Goal: Navigation & Orientation: Find specific page/section

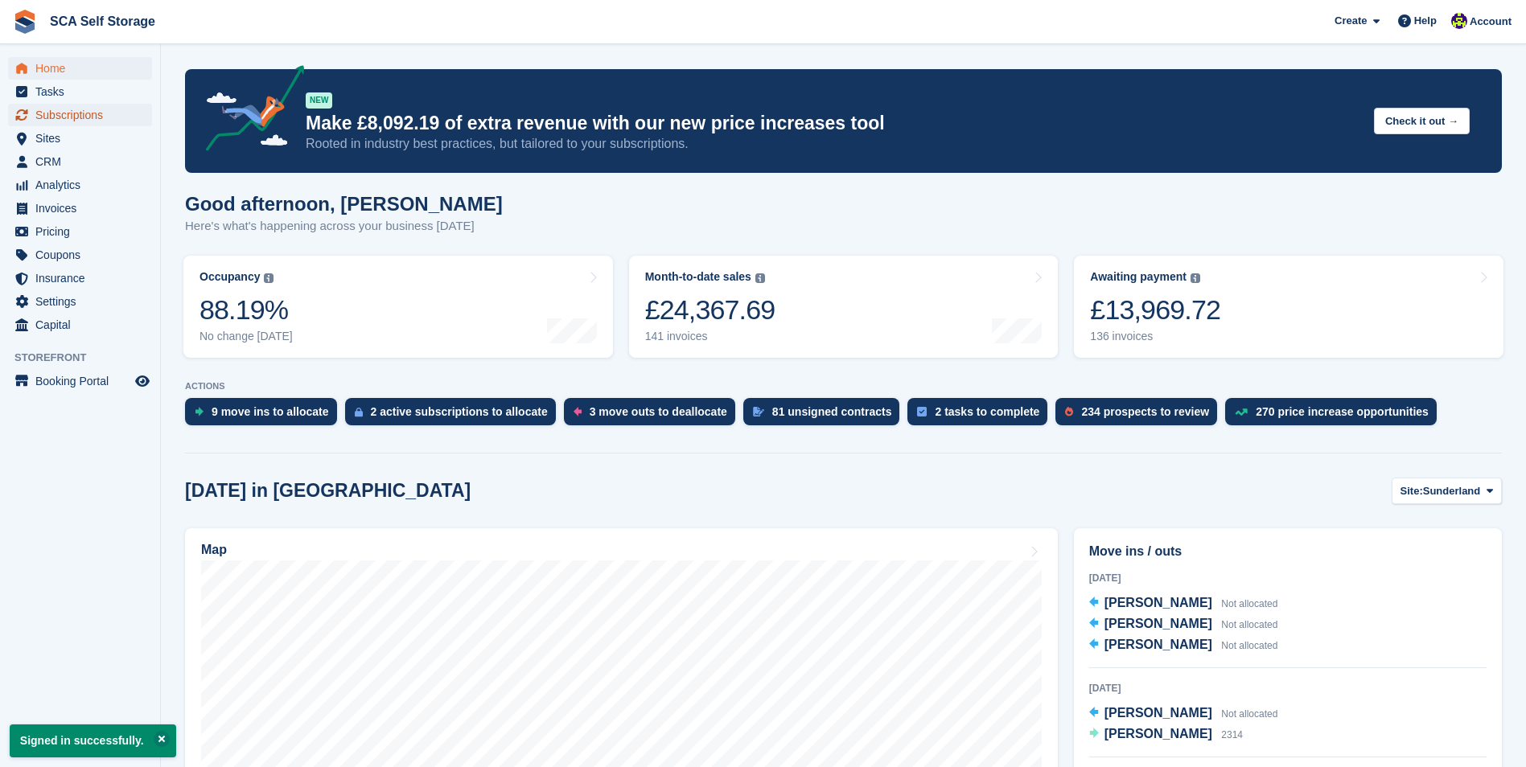
click at [96, 117] on span "Subscriptions" at bounding box center [83, 115] width 97 height 23
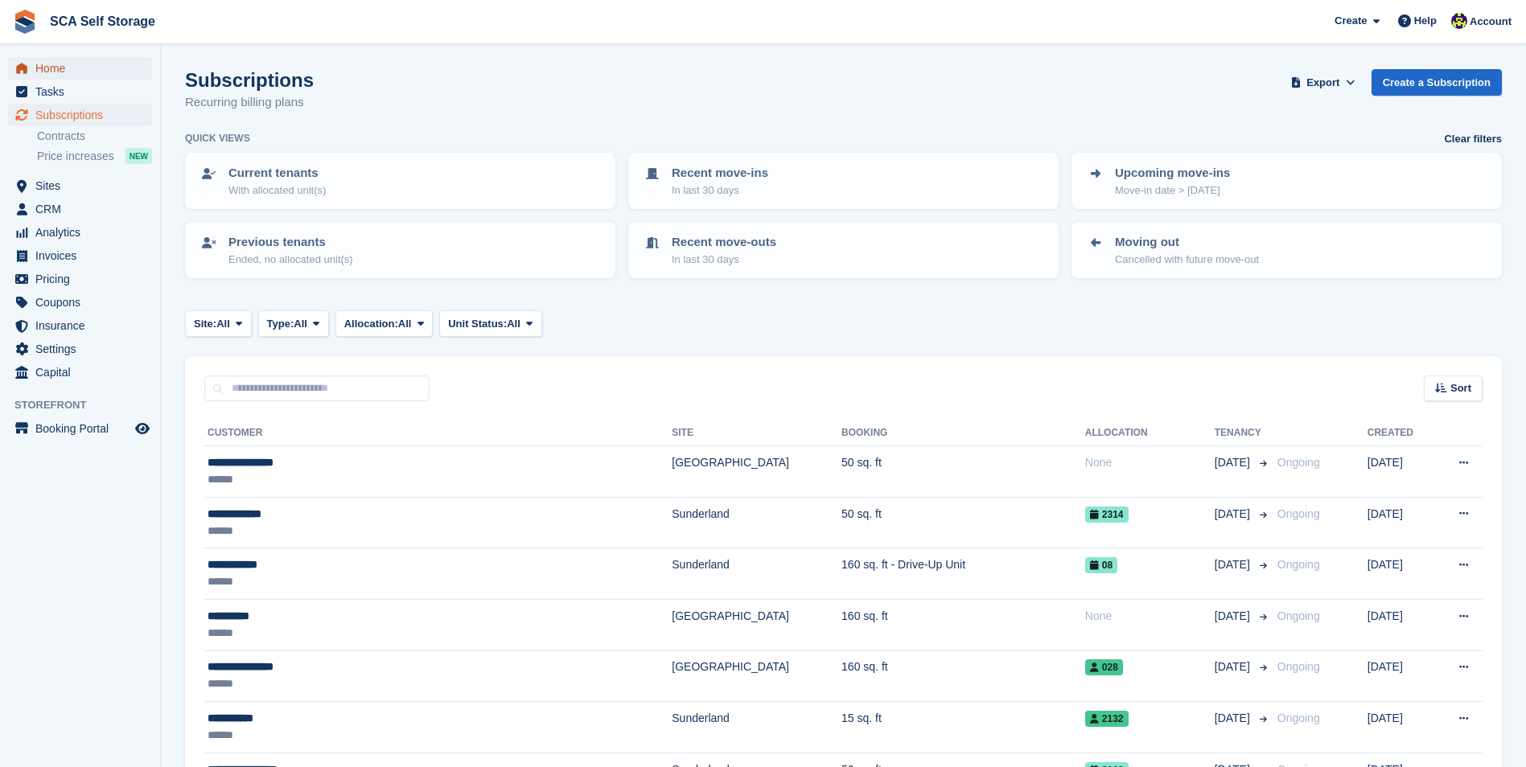
click at [90, 70] on span "Home" at bounding box center [83, 68] width 97 height 23
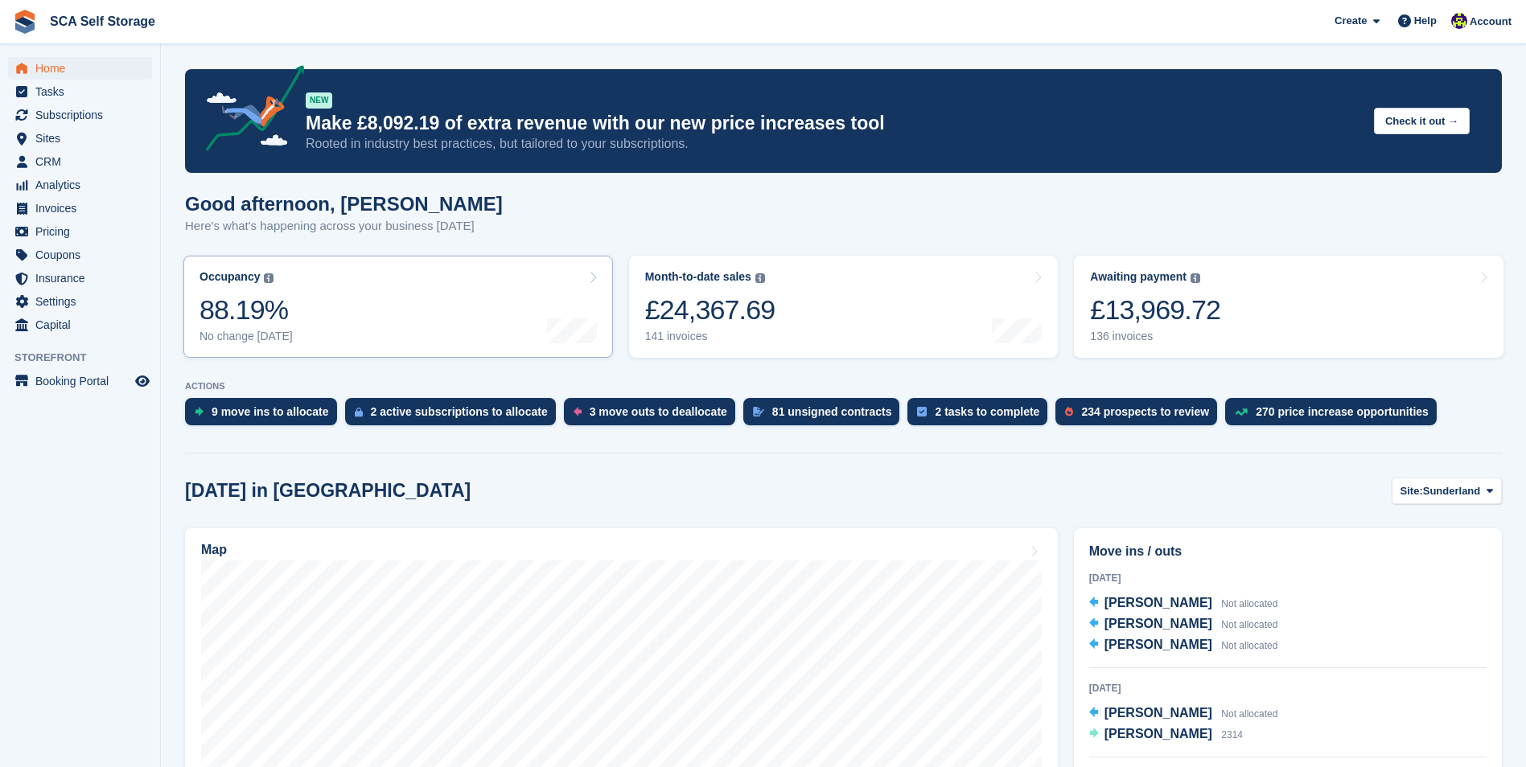
scroll to position [322, 0]
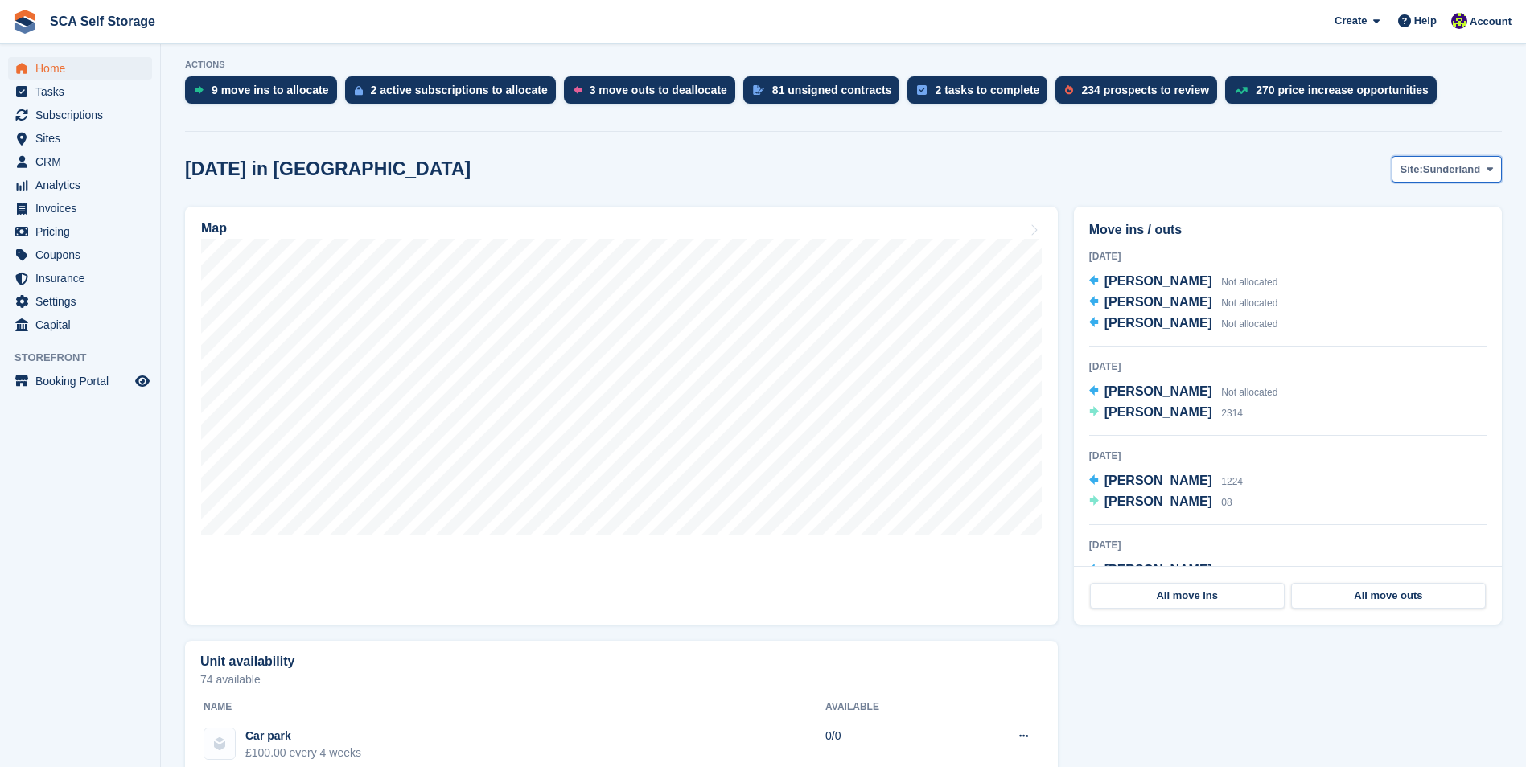
click at [1432, 164] on span "Sunderland" at bounding box center [1452, 170] width 58 height 16
click at [1409, 235] on link "[GEOGRAPHIC_DATA]" at bounding box center [1422, 236] width 145 height 29
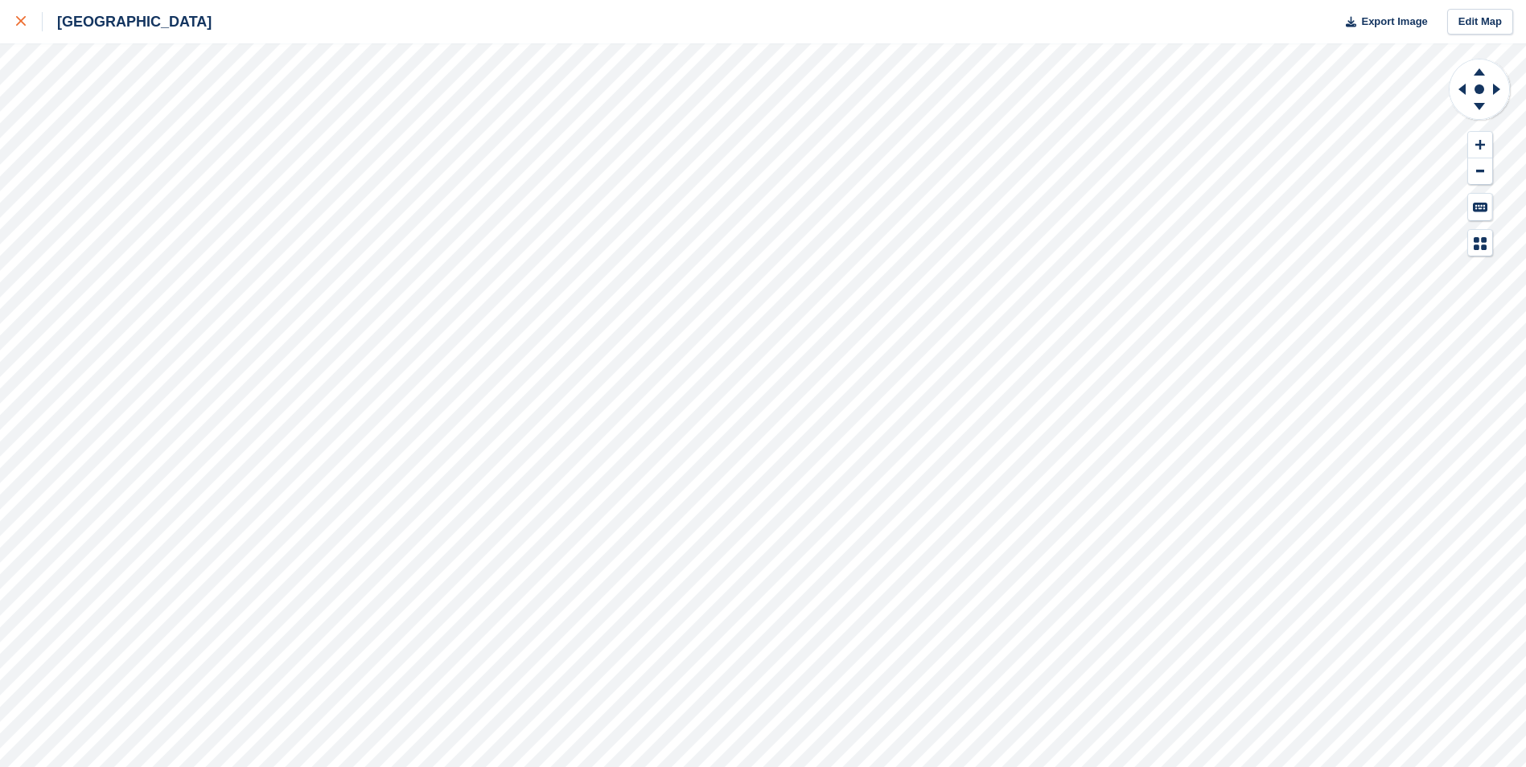
click at [5, 27] on link at bounding box center [21, 21] width 43 height 43
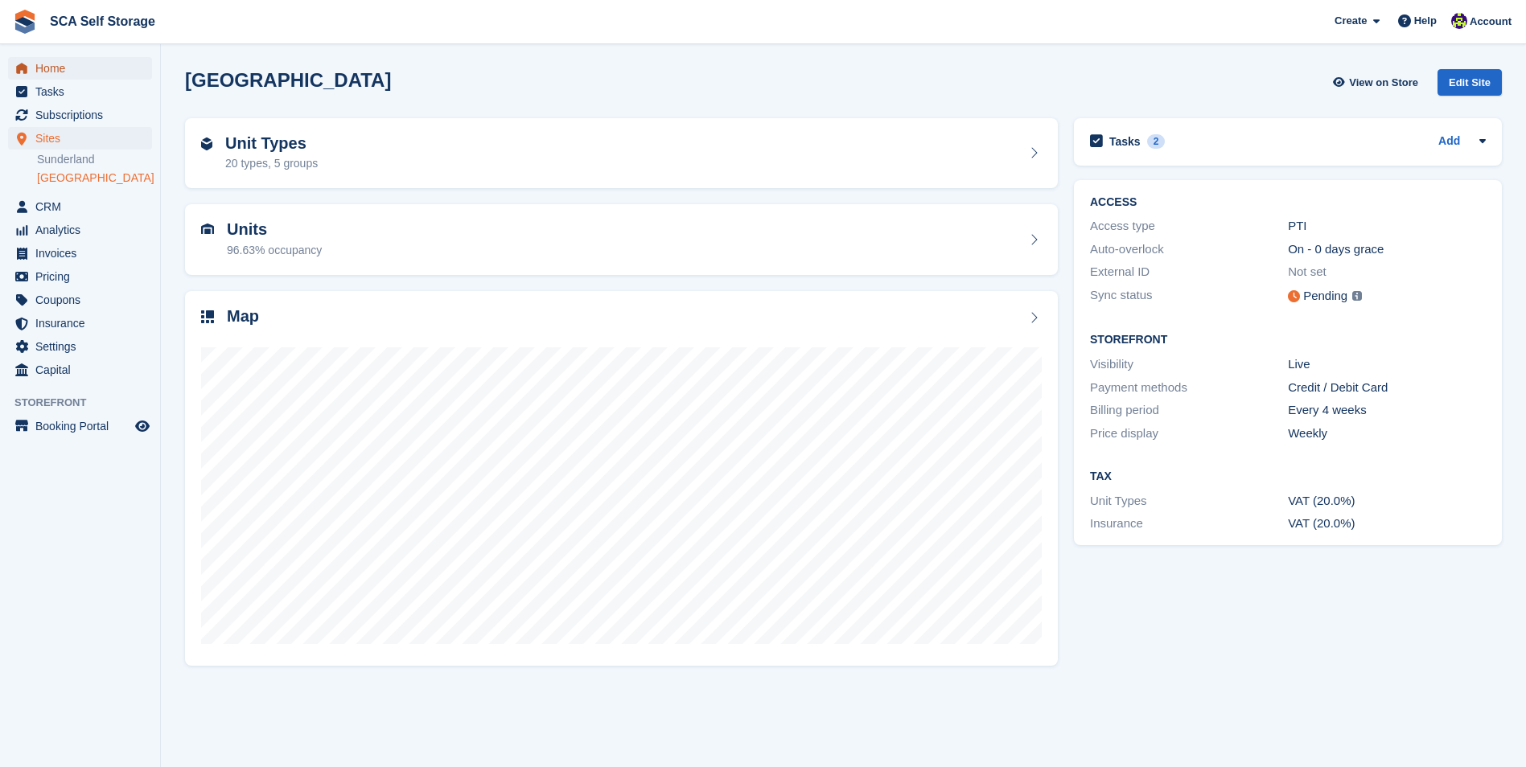
click at [100, 72] on span "Home" at bounding box center [83, 68] width 97 height 23
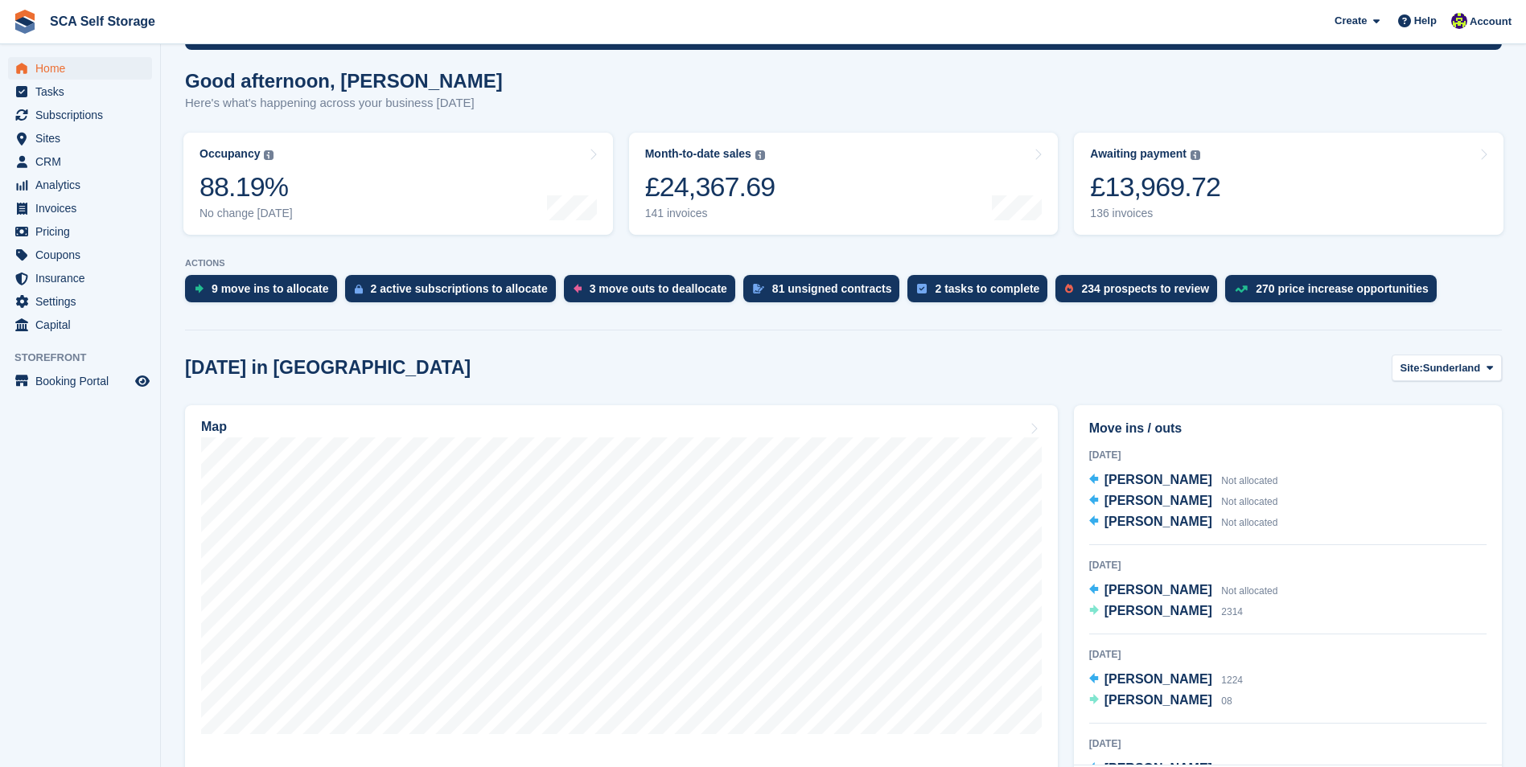
scroll to position [161, 0]
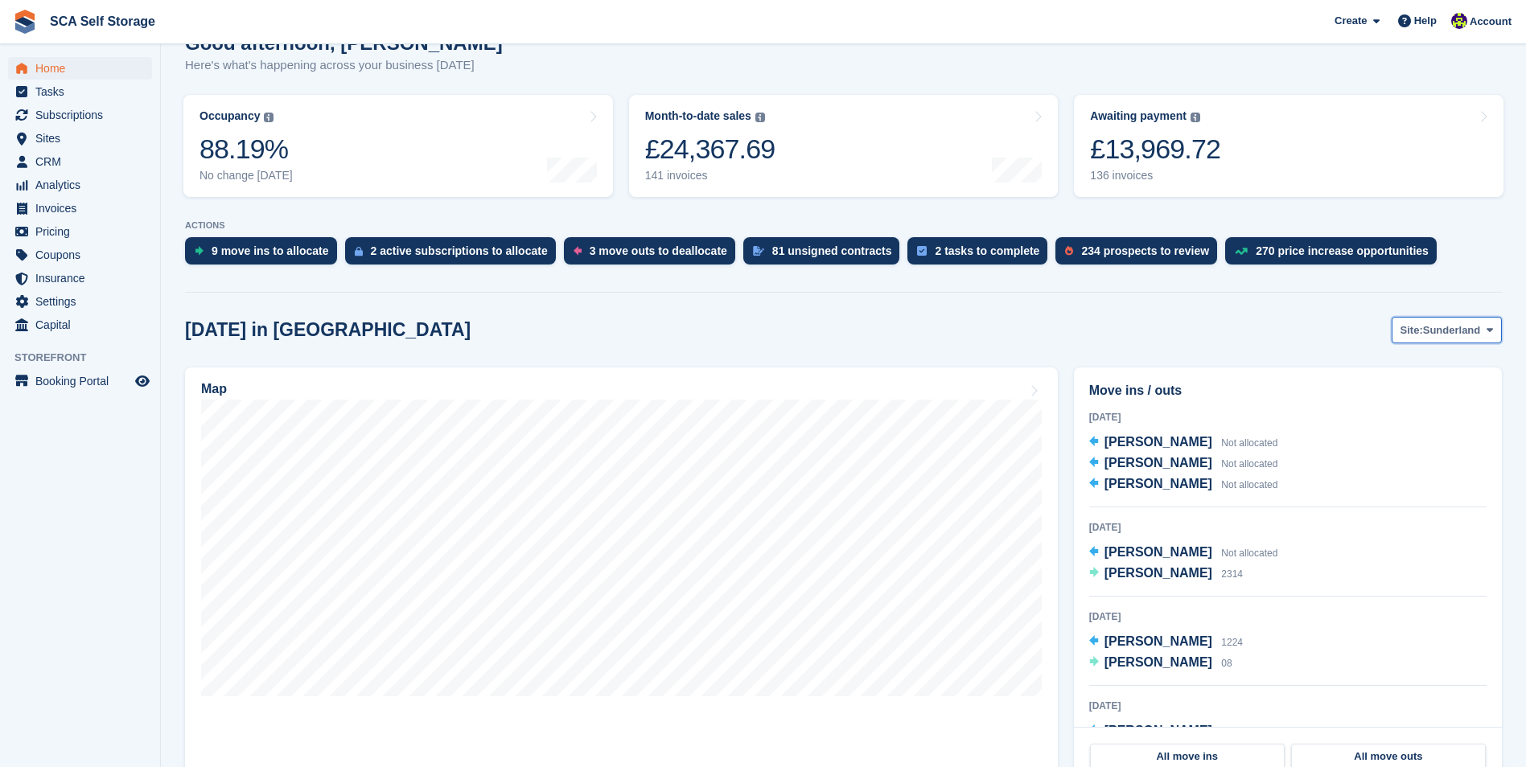
click at [1421, 339] on button "Site: Sunderland" at bounding box center [1447, 330] width 110 height 27
click at [1409, 401] on link "[GEOGRAPHIC_DATA]" at bounding box center [1422, 397] width 145 height 29
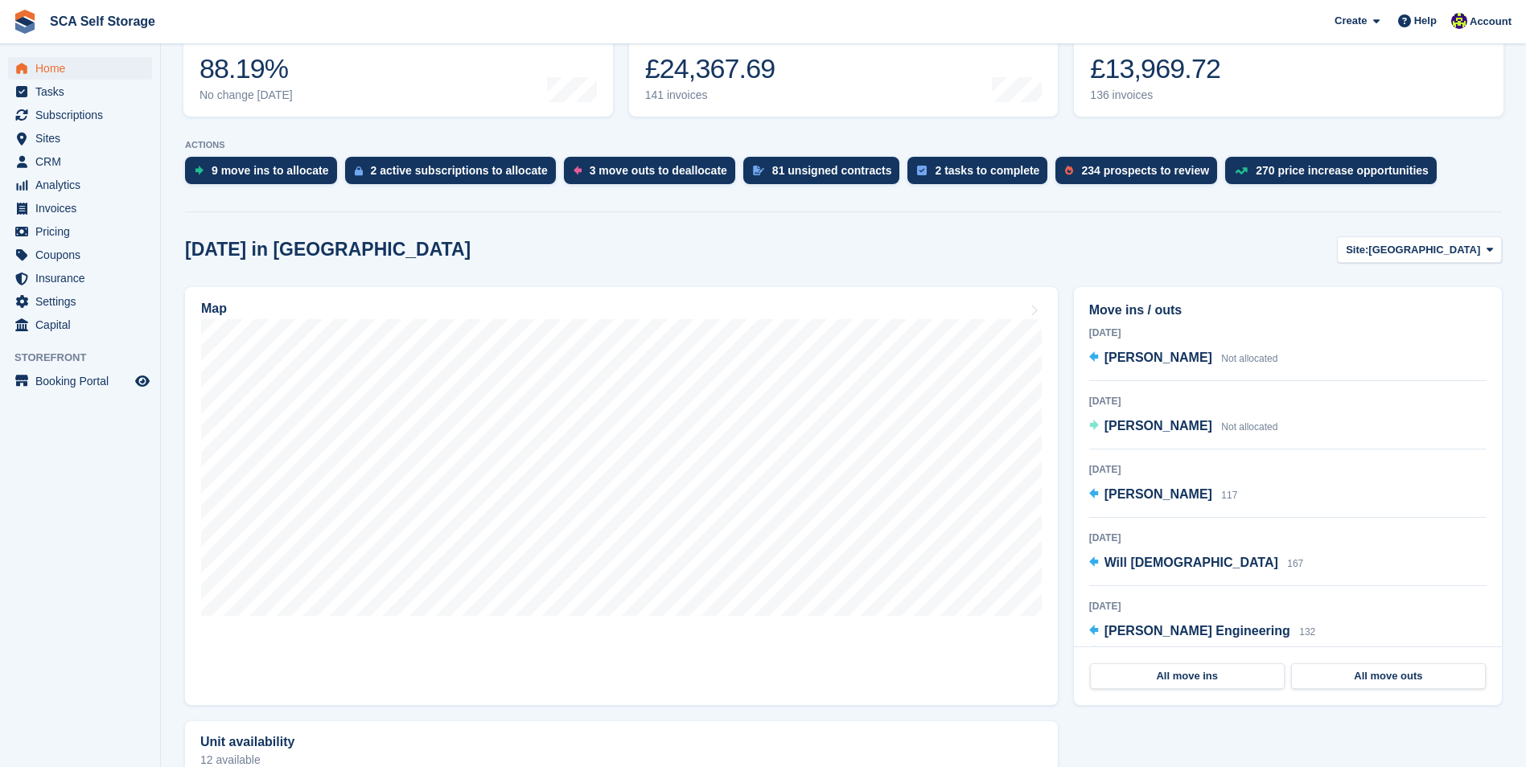
scroll to position [0, 0]
click at [1170, 437] on span "Elizabeth Orme" at bounding box center [1158, 430] width 108 height 14
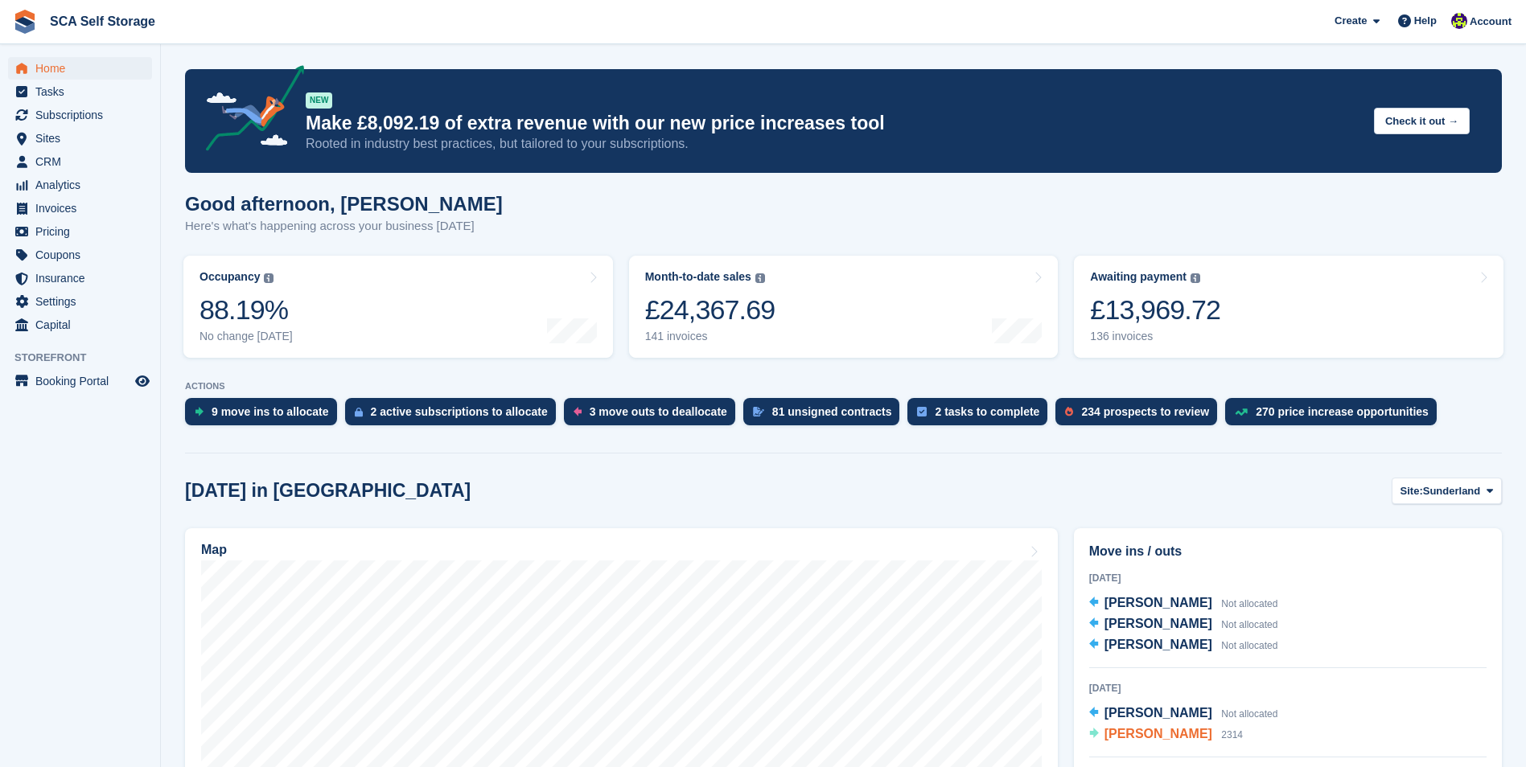
scroll to position [241, 0]
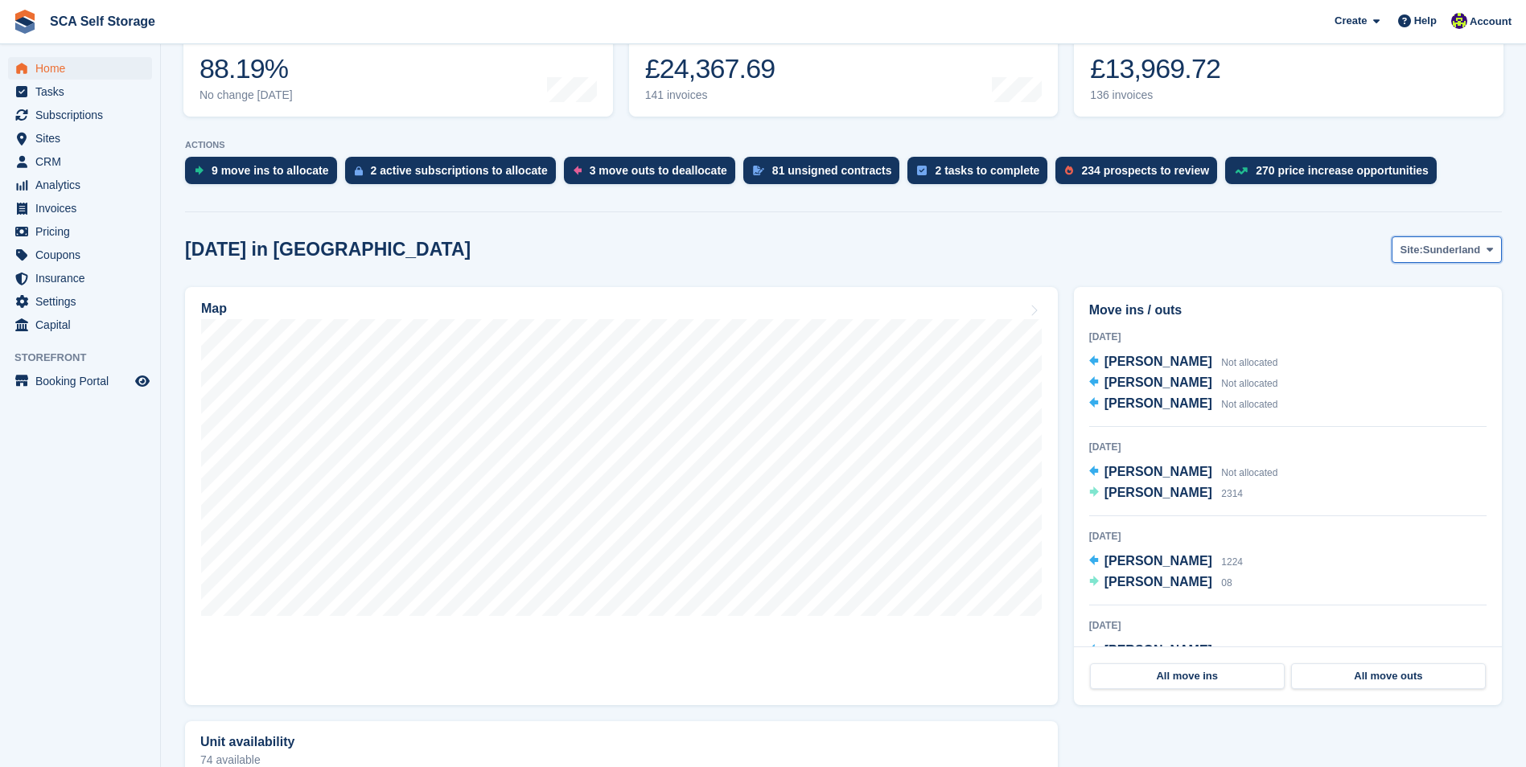
click at [1423, 257] on span "Site:" at bounding box center [1411, 250] width 23 height 16
click at [1416, 311] on link "[GEOGRAPHIC_DATA]" at bounding box center [1422, 316] width 145 height 29
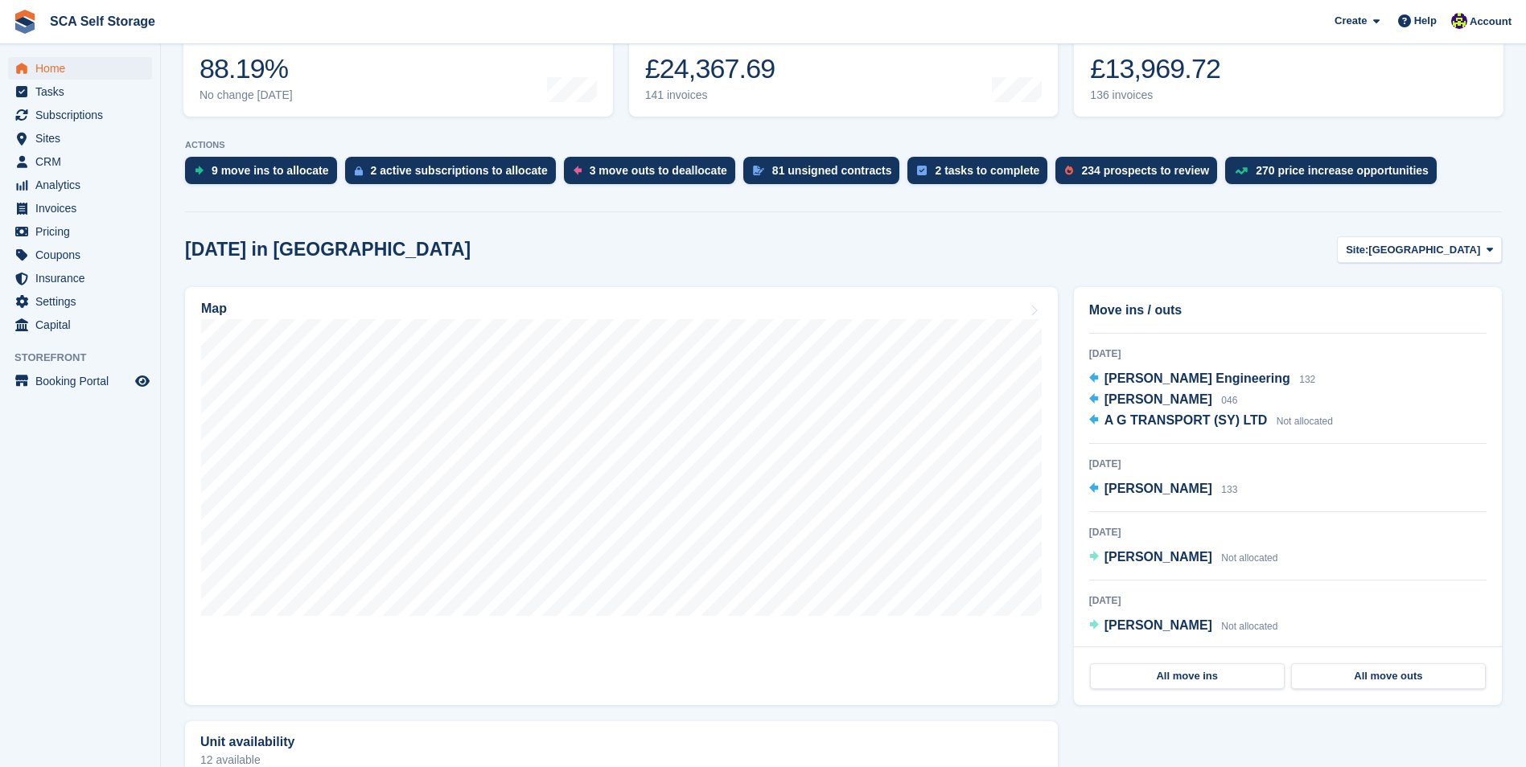
scroll to position [258, 0]
click at [1179, 678] on link "All move ins" at bounding box center [1187, 677] width 195 height 26
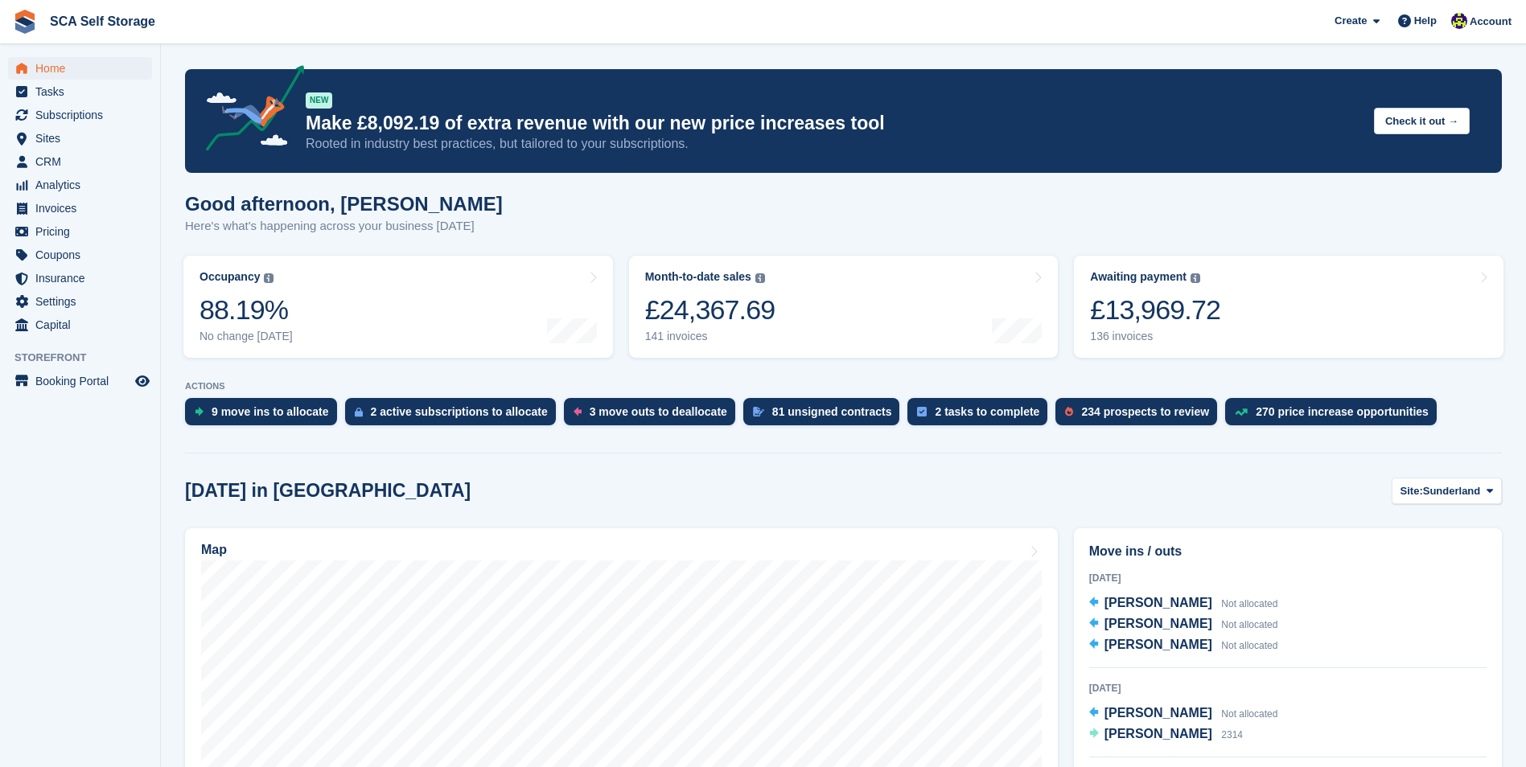
scroll to position [241, 0]
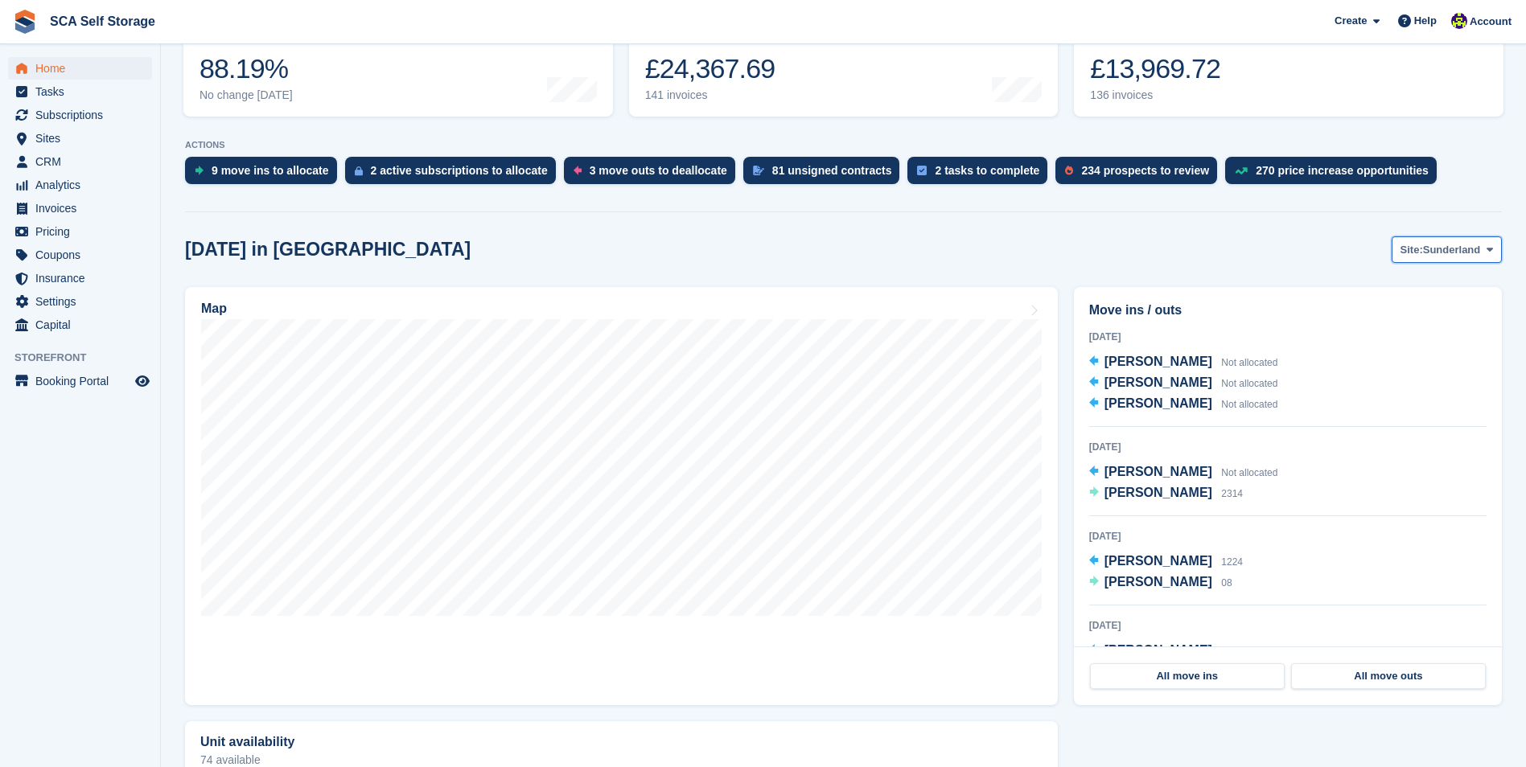
click at [1423, 248] on span "Site:" at bounding box center [1411, 250] width 23 height 16
click at [1401, 309] on link "[GEOGRAPHIC_DATA]" at bounding box center [1422, 316] width 145 height 29
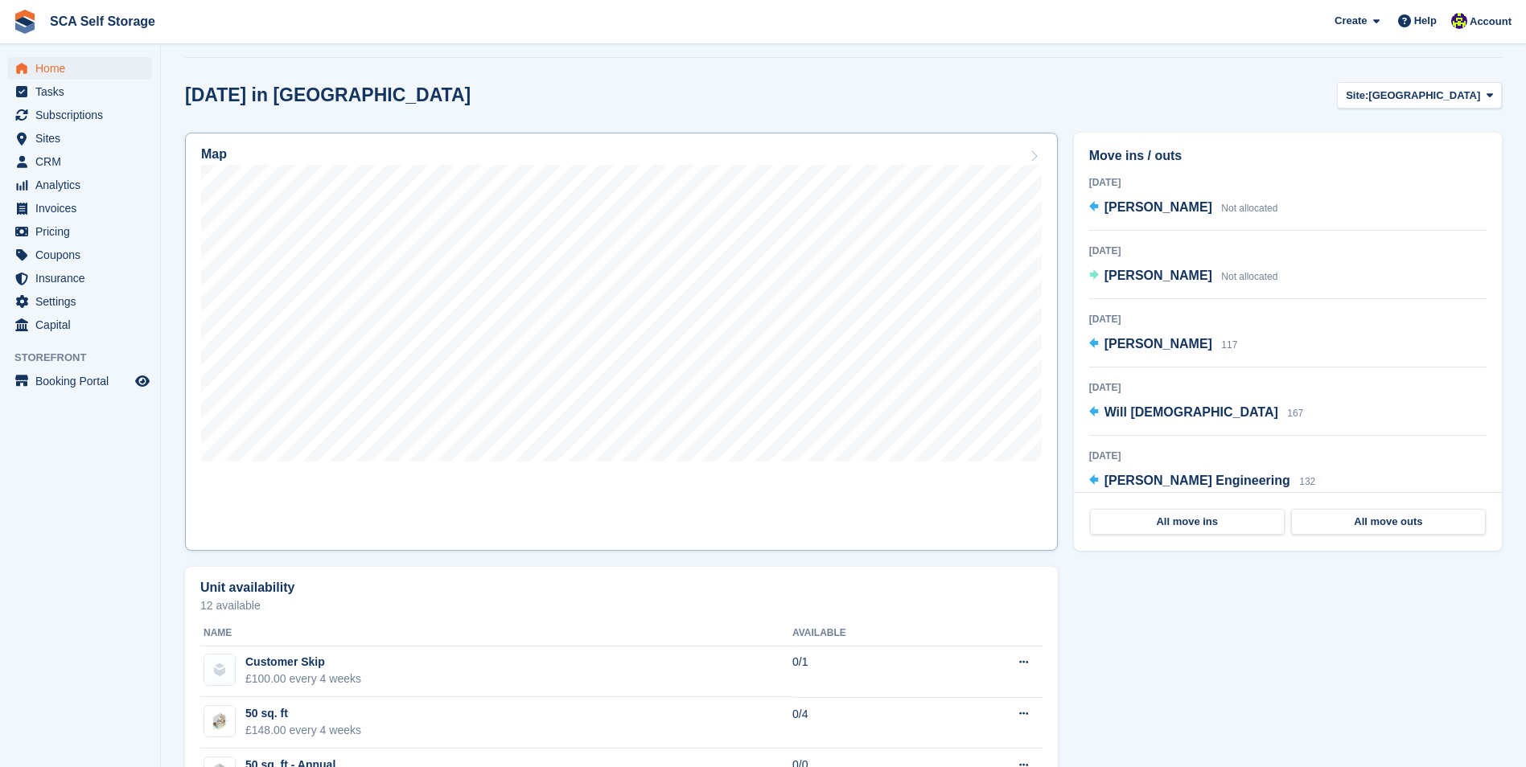
scroll to position [402, 0]
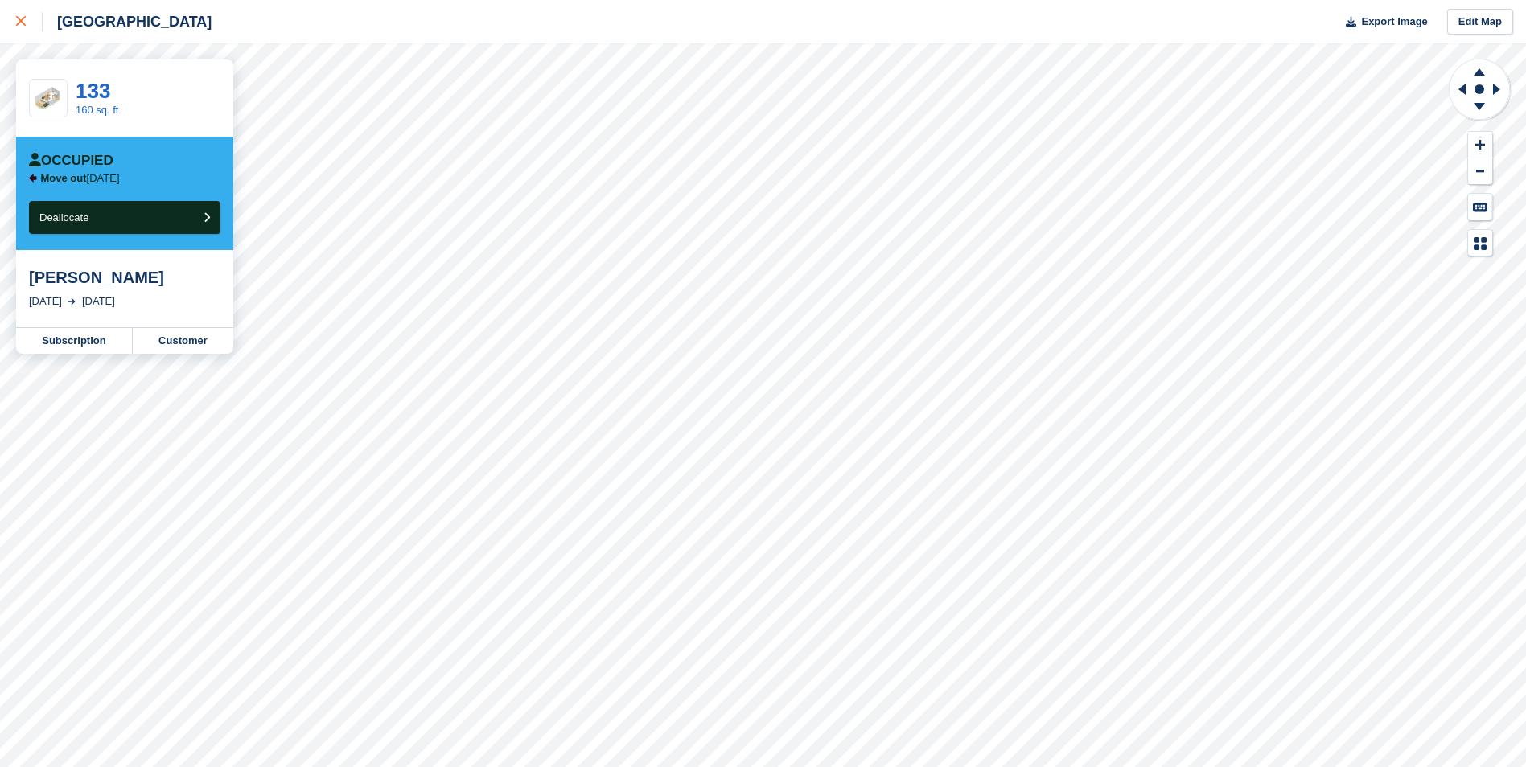
drag, startPoint x: 22, startPoint y: 9, endPoint x: 31, endPoint y: 14, distance: 10.8
click at [22, 9] on link at bounding box center [21, 21] width 43 height 43
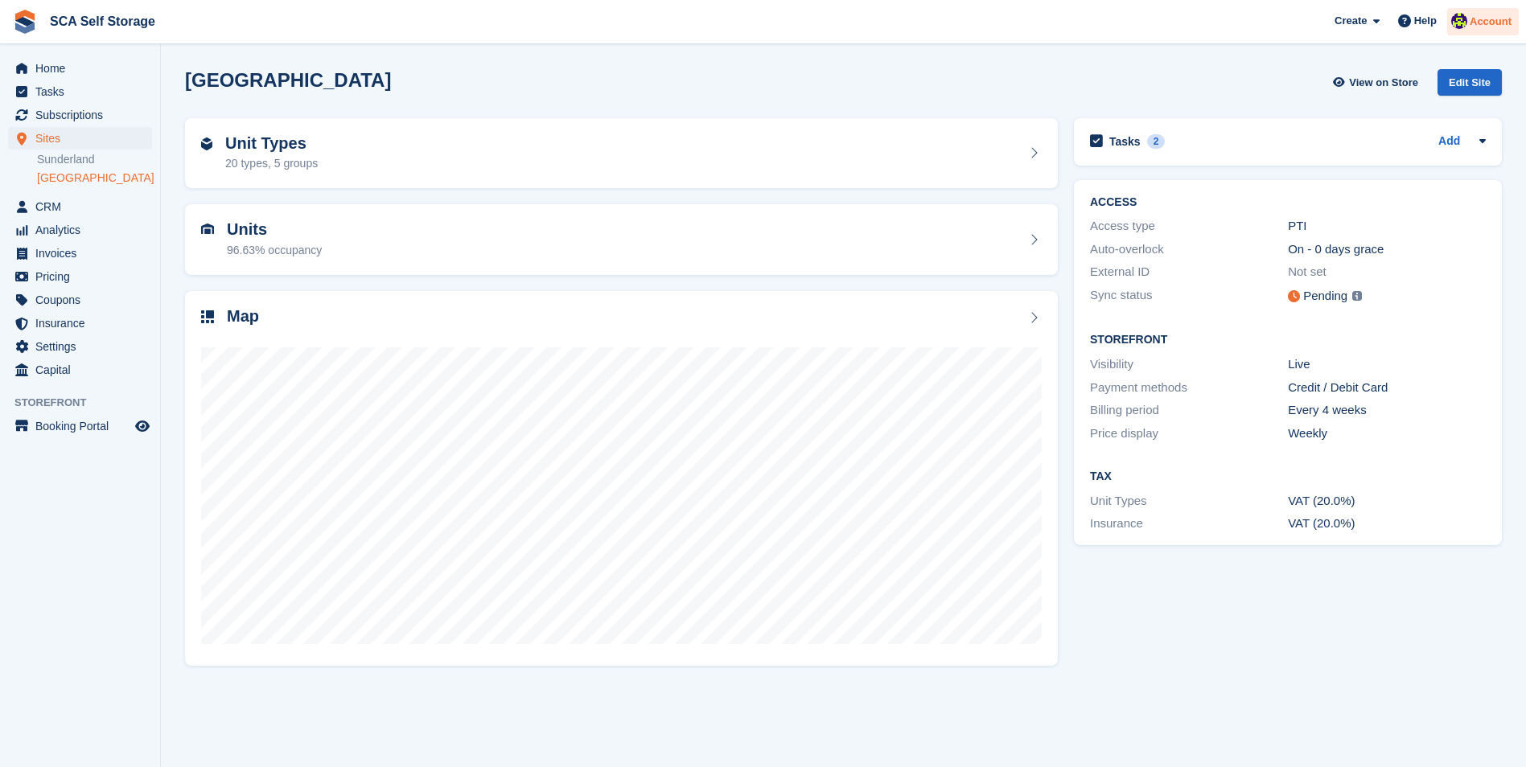
click at [1474, 27] on span "Account" at bounding box center [1491, 22] width 42 height 16
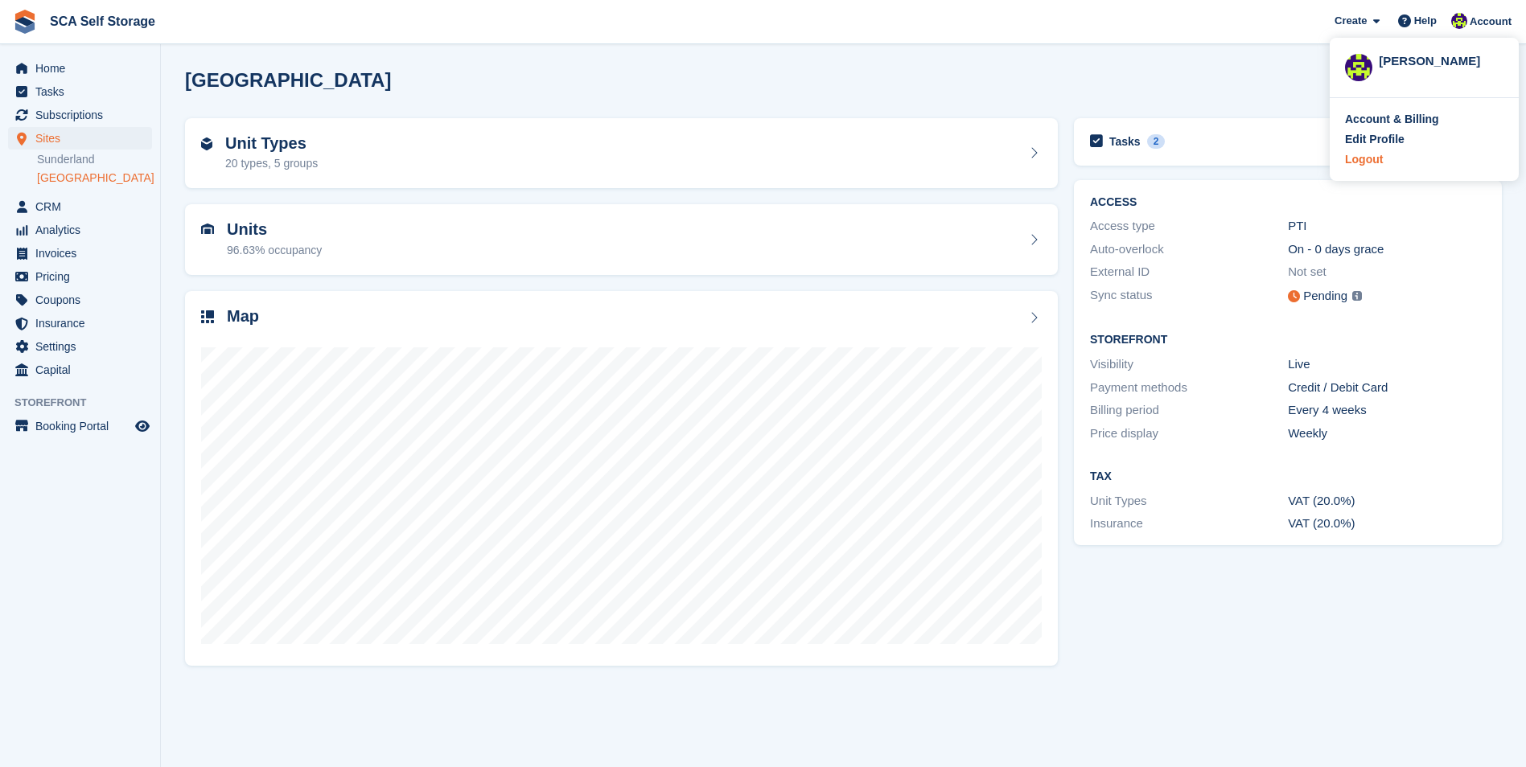
click at [1359, 158] on div "Logout" at bounding box center [1364, 159] width 38 height 17
